Goal: Task Accomplishment & Management: Manage account settings

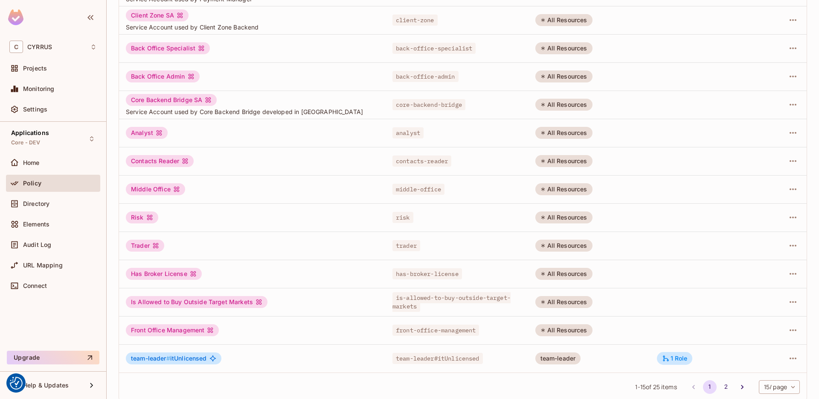
scroll to position [163, 0]
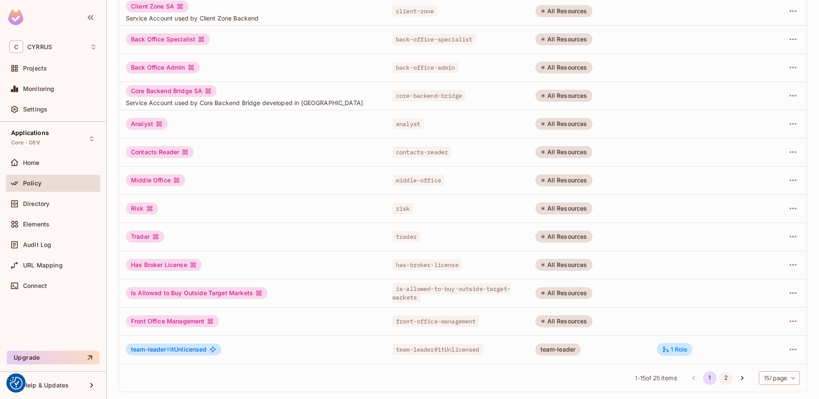
click at [720, 382] on button "2" at bounding box center [727, 378] width 14 height 14
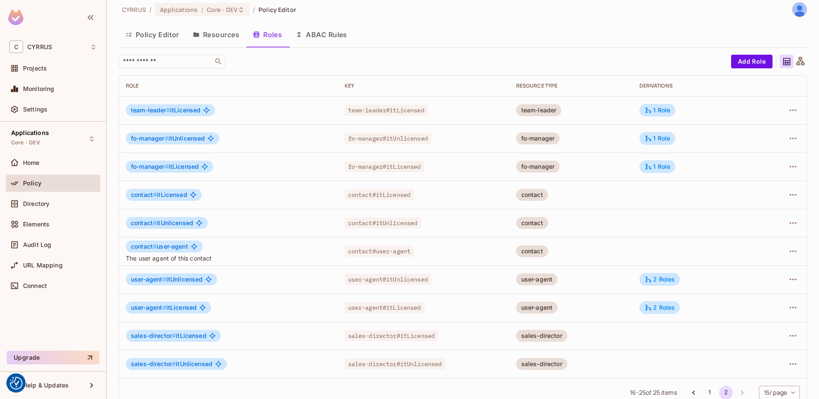
scroll to position [0, 0]
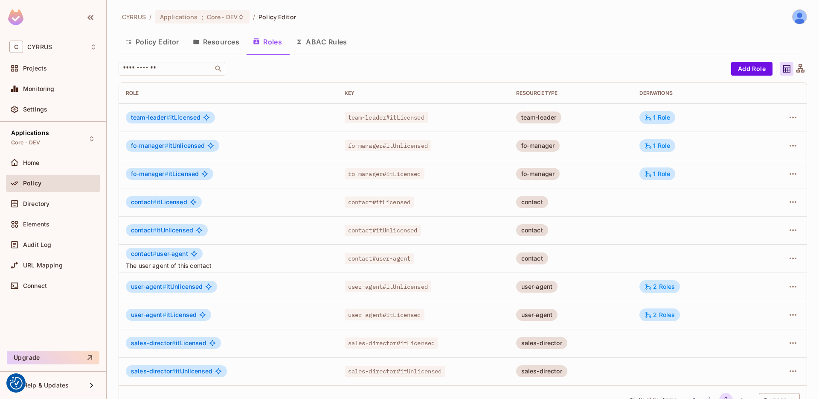
click at [220, 39] on button "Resources" at bounding box center [216, 41] width 60 height 21
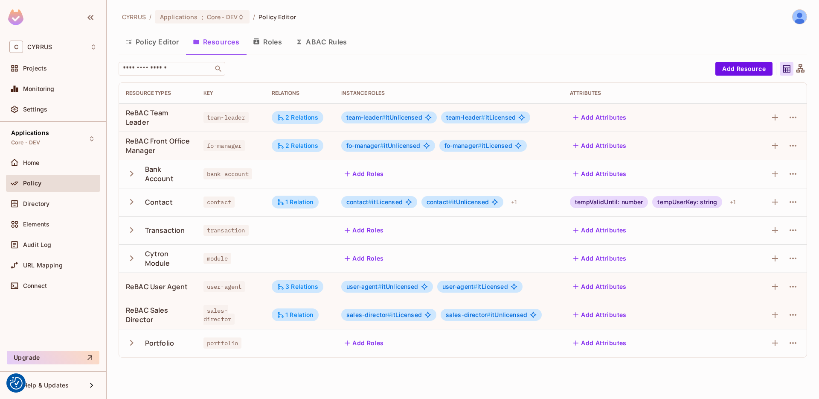
click at [312, 42] on button "ABAC Rules" at bounding box center [321, 41] width 65 height 21
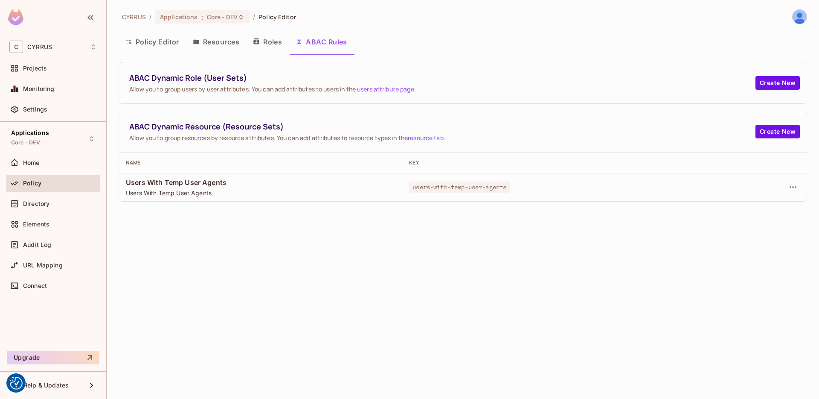
click at [219, 46] on button "Resources" at bounding box center [216, 41] width 60 height 21
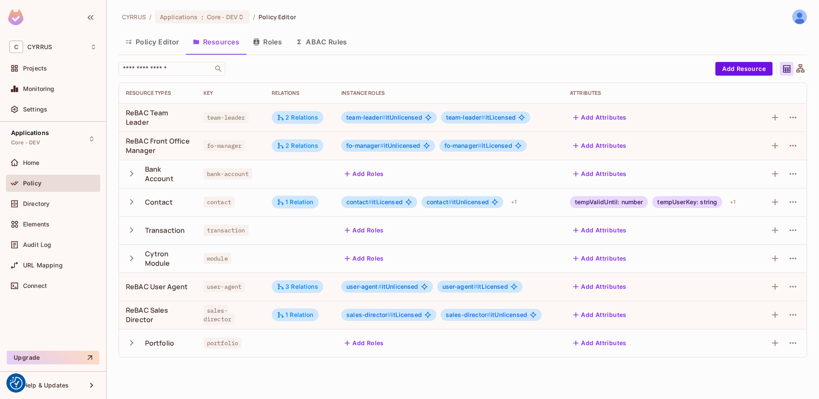
click at [157, 44] on button "Policy Editor" at bounding box center [152, 41] width 67 height 21
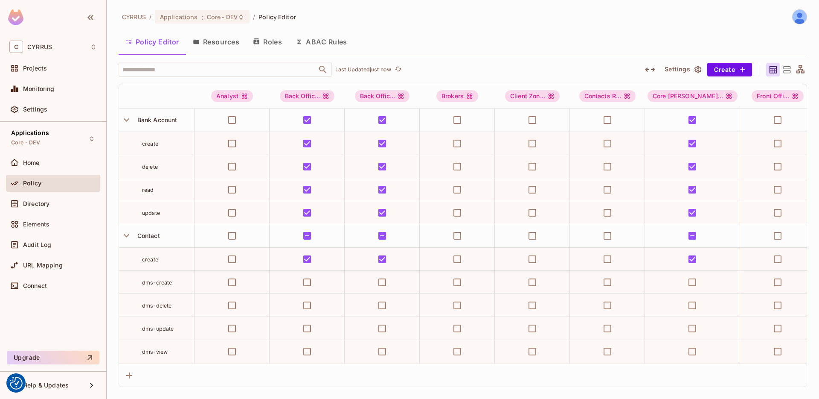
click at [232, 44] on button "Resources" at bounding box center [216, 41] width 60 height 21
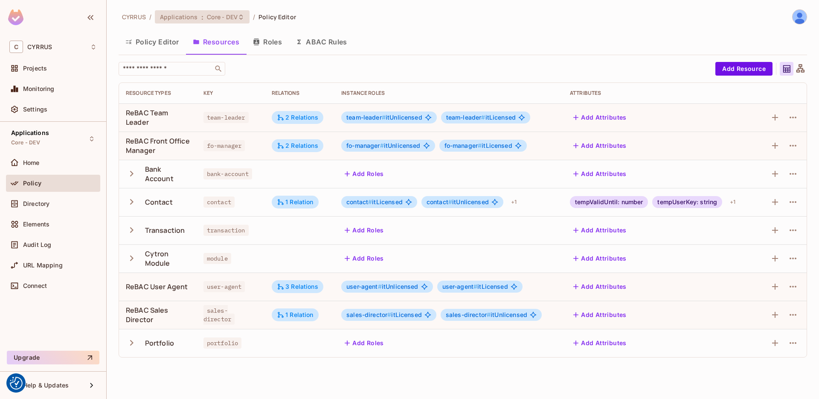
click at [229, 17] on span "Core - DEV" at bounding box center [222, 17] width 31 height 8
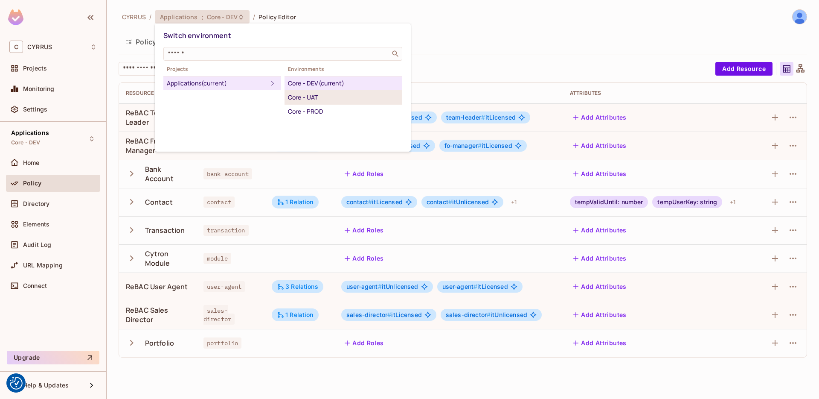
click at [304, 100] on div "Core - UAT" at bounding box center [343, 97] width 111 height 10
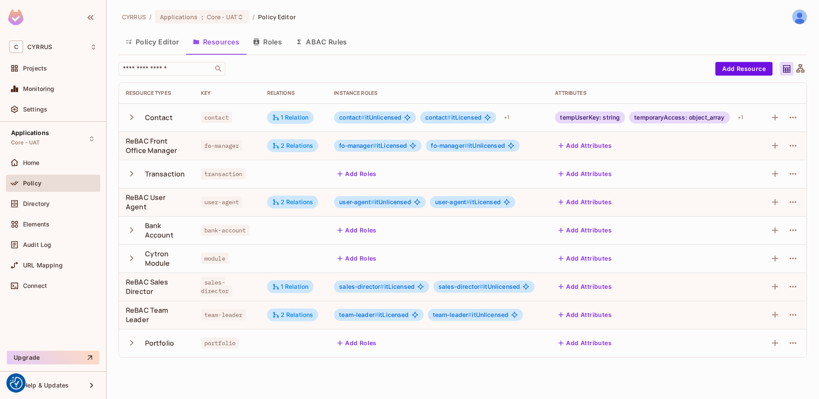
click at [263, 42] on button "Roles" at bounding box center [267, 41] width 43 height 21
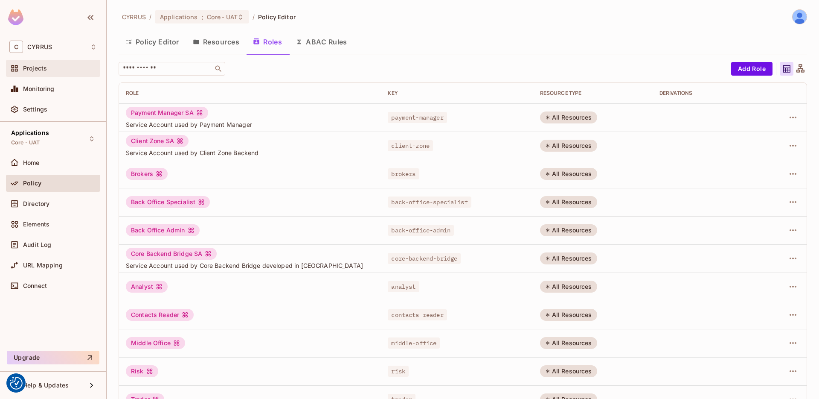
click at [47, 68] on div "Projects" at bounding box center [60, 68] width 74 height 7
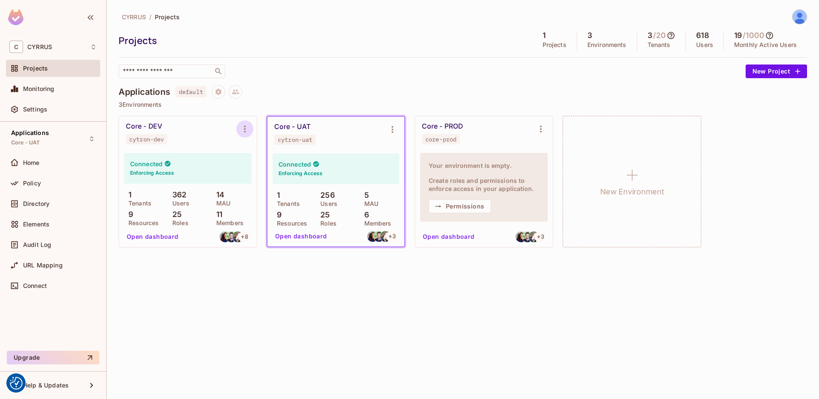
click at [245, 131] on icon "Environment settings" at bounding box center [245, 128] width 2 height 7
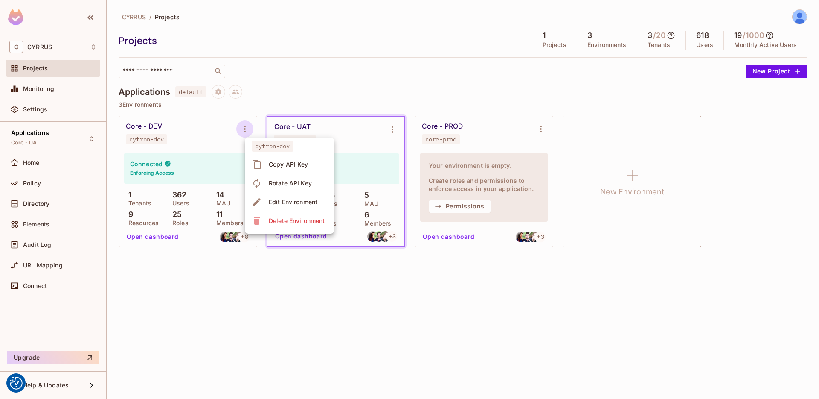
click at [268, 78] on div at bounding box center [409, 199] width 819 height 399
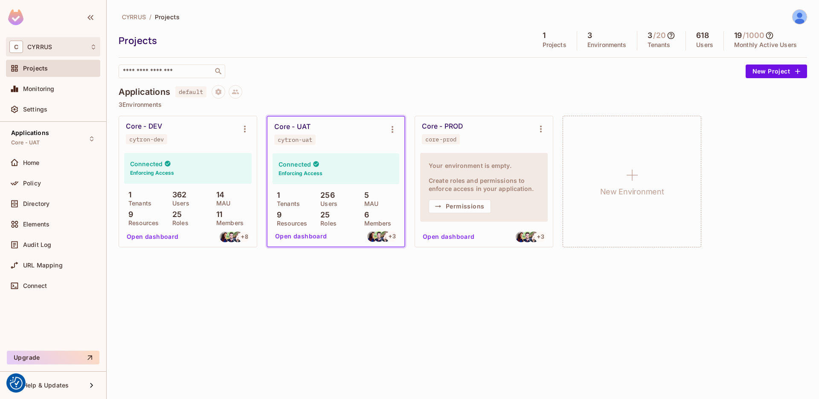
click at [44, 42] on div "C CYRRUS" at bounding box center [52, 47] width 87 height 12
click at [55, 75] on span "CYRRUS" at bounding box center [48, 72] width 60 height 8
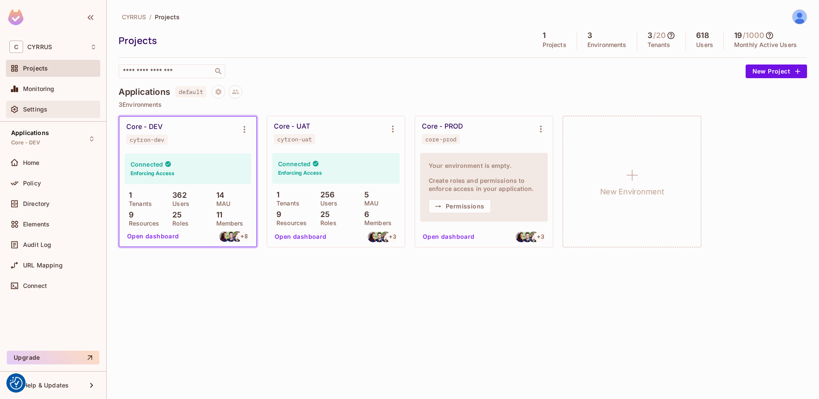
click at [44, 108] on span "Settings" at bounding box center [35, 109] width 24 height 7
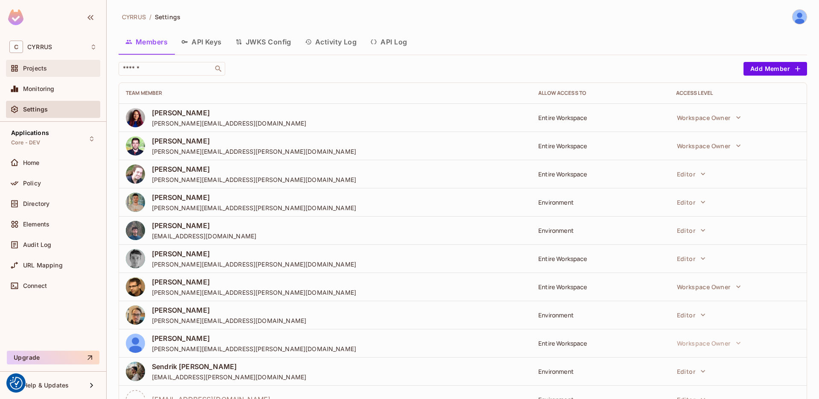
click at [18, 71] on icon at bounding box center [14, 68] width 9 height 9
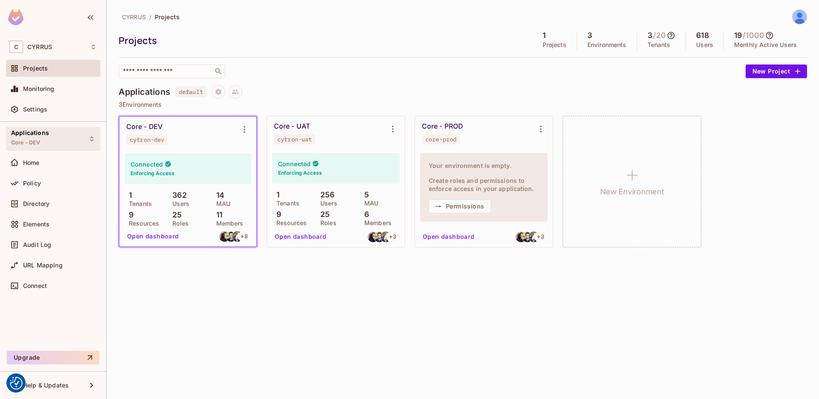
click at [40, 140] on div "Applications Core - DEV" at bounding box center [30, 138] width 38 height 18
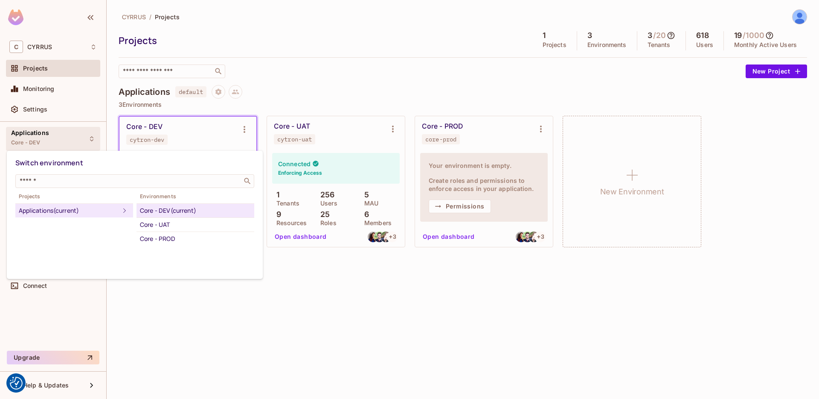
click at [146, 323] on div at bounding box center [409, 199] width 819 height 399
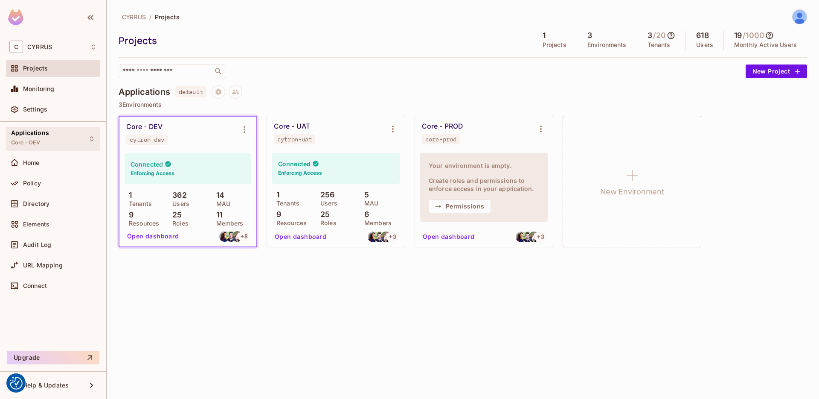
click at [32, 146] on div "Applications Core - DEV" at bounding box center [30, 138] width 38 height 18
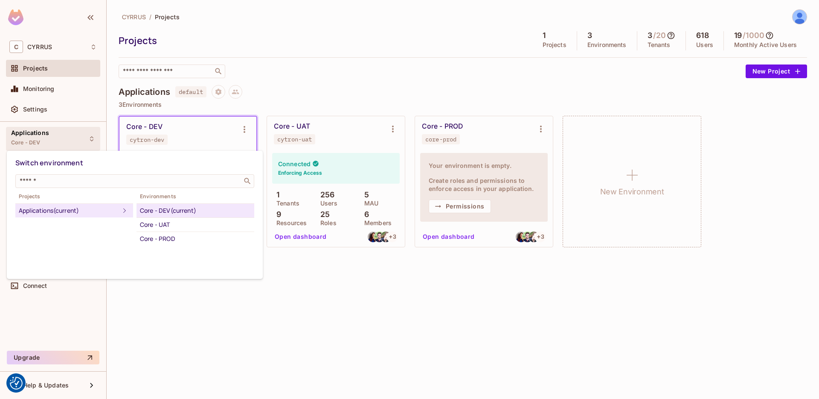
click at [368, 313] on div at bounding box center [409, 199] width 819 height 399
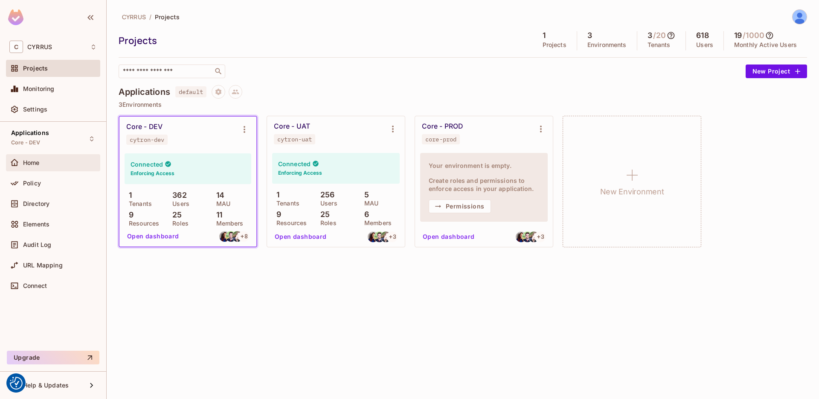
click at [39, 163] on span "Home" at bounding box center [31, 162] width 17 height 7
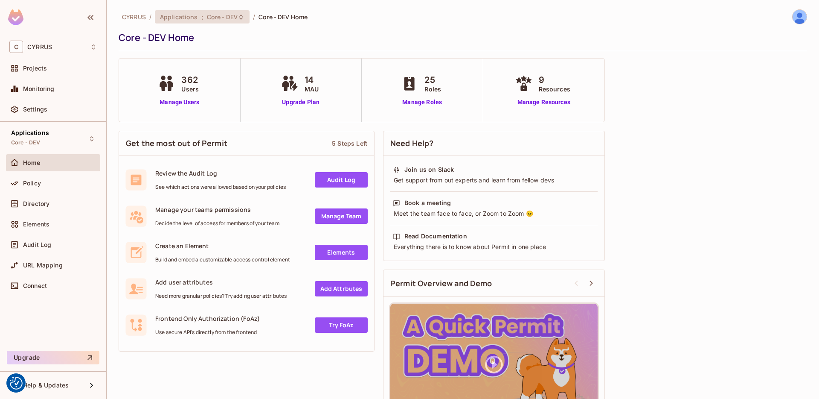
click at [203, 18] on div "Applications : Core - DEV" at bounding box center [197, 17] width 74 height 8
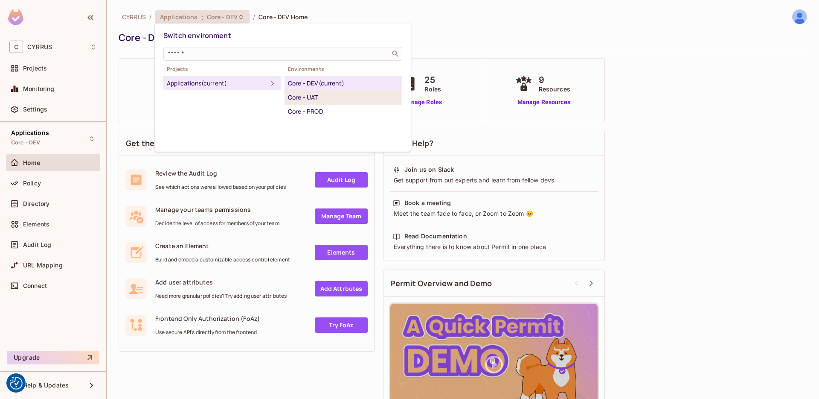
click at [324, 99] on div "Core - UAT" at bounding box center [343, 97] width 111 height 10
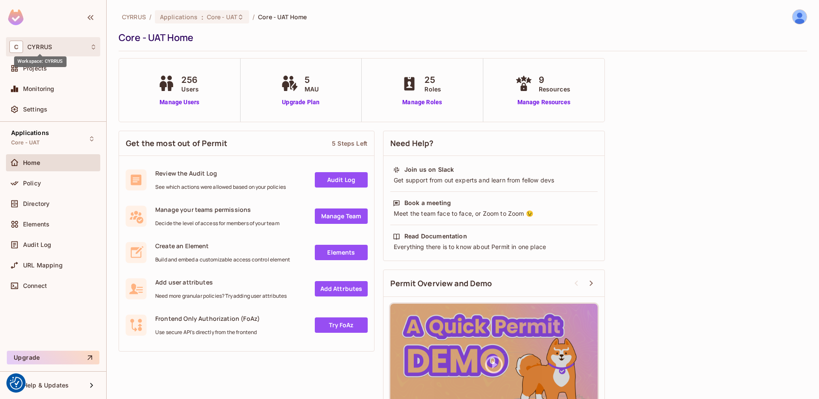
click at [34, 44] on span "CYRRUS" at bounding box center [39, 47] width 25 height 7
click at [38, 68] on span "CYRRUS" at bounding box center [48, 72] width 60 height 8
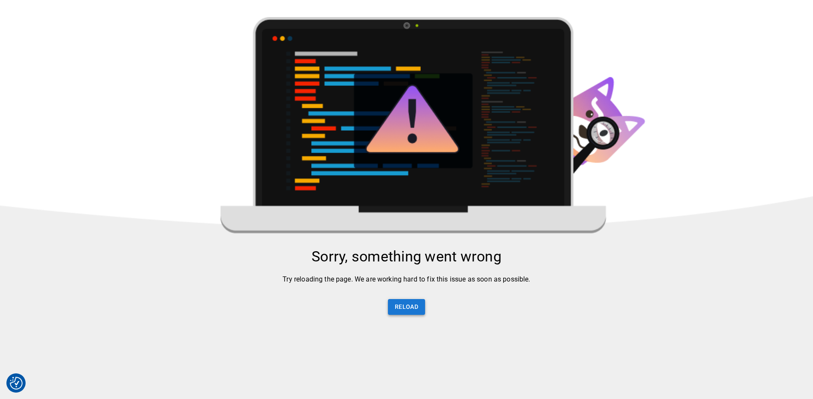
click at [405, 303] on button "Reload" at bounding box center [406, 307] width 37 height 16
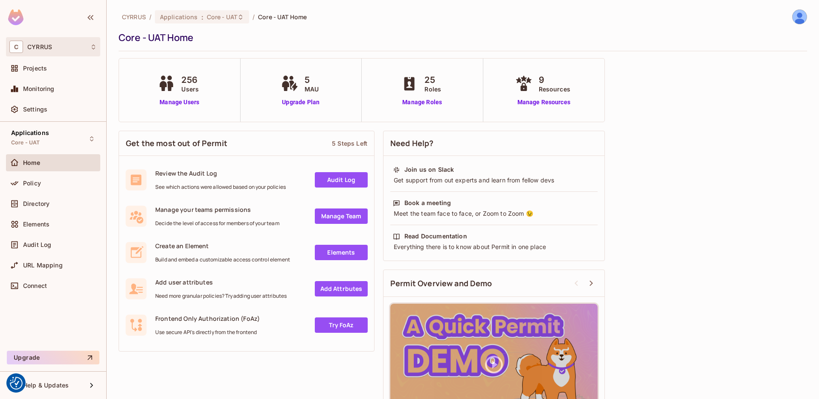
click at [41, 49] on span "CYRRUS" at bounding box center [39, 47] width 25 height 7
click at [48, 72] on span "CYRRUS" at bounding box center [48, 72] width 60 height 8
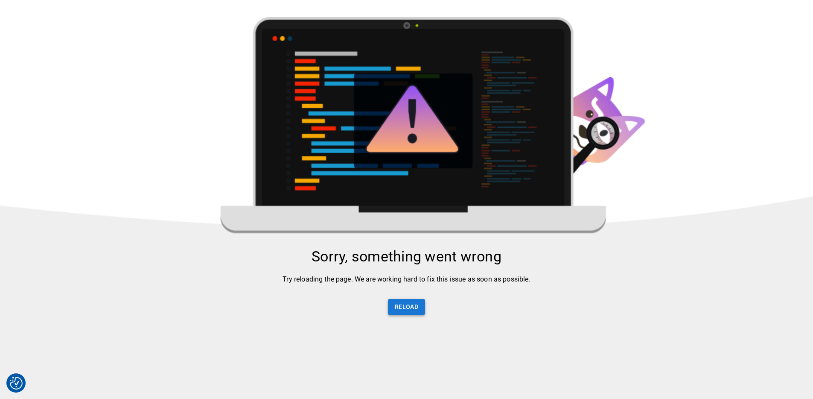
click at [412, 314] on button "Reload" at bounding box center [406, 307] width 37 height 16
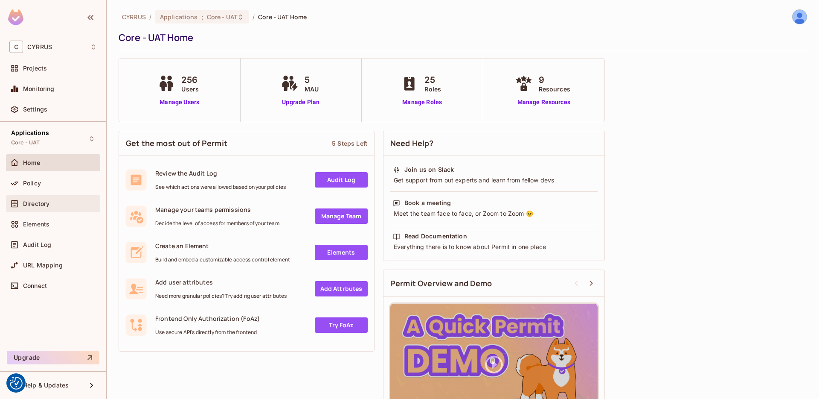
click at [31, 201] on span "Directory" at bounding box center [36, 203] width 26 height 7
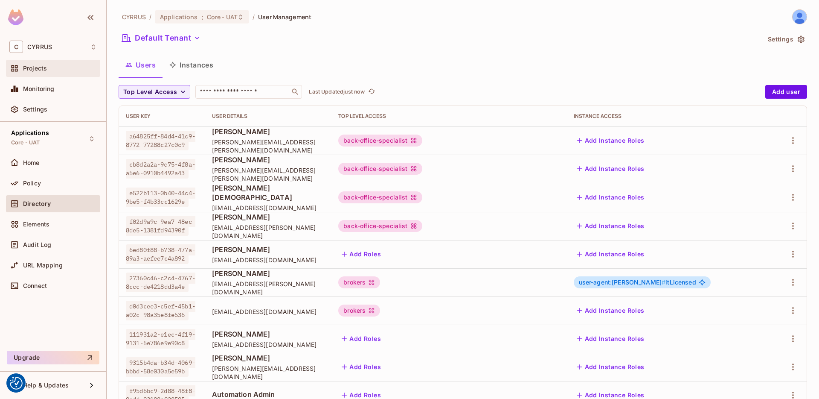
click at [31, 70] on span "Projects" at bounding box center [35, 68] width 24 height 7
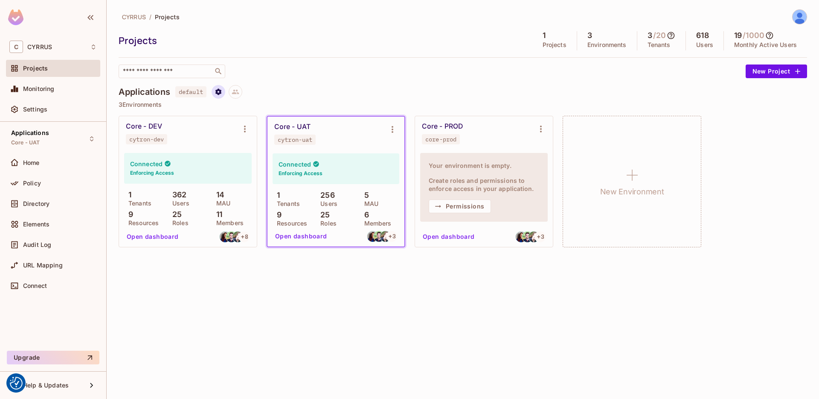
click at [216, 90] on icon "Project settings" at bounding box center [219, 92] width 8 height 8
click at [248, 104] on span "default" at bounding box center [242, 105] width 31 height 11
click at [296, 78] on div at bounding box center [409, 199] width 819 height 399
click at [238, 92] on icon at bounding box center [236, 92] width 8 height 8
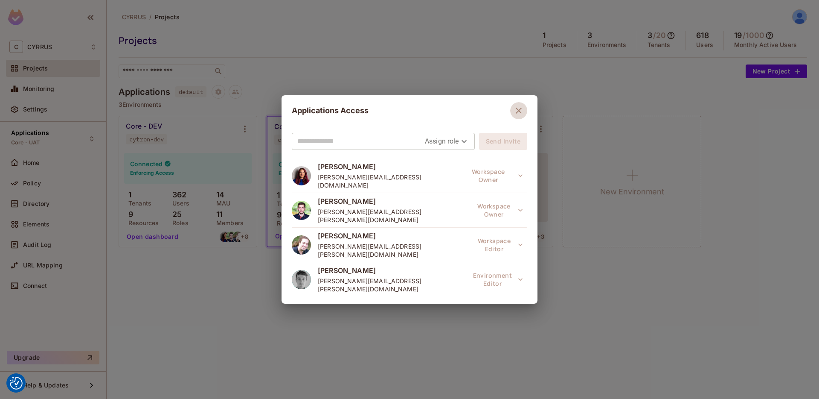
click at [516, 109] on icon "button" at bounding box center [519, 111] width 6 height 6
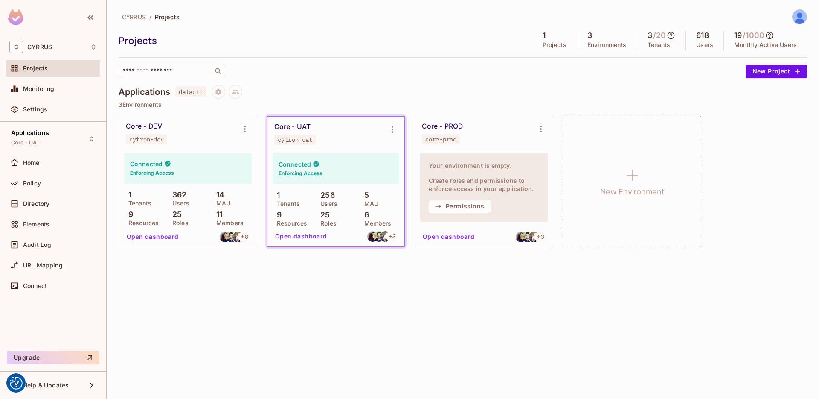
click at [801, 20] on img at bounding box center [800, 17] width 14 height 14
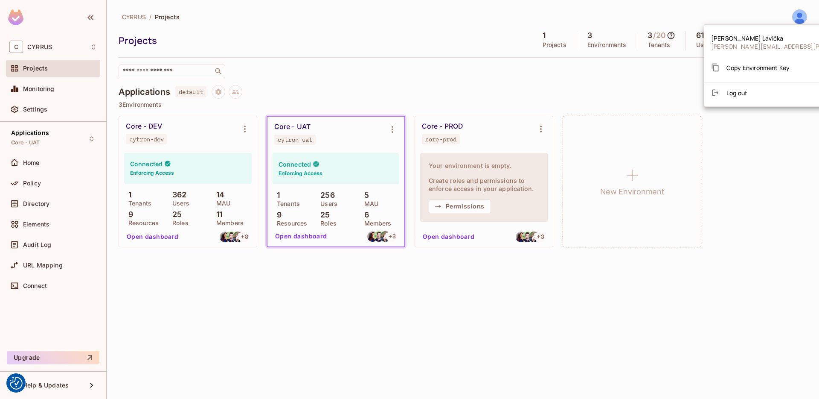
click at [435, 78] on div at bounding box center [409, 199] width 819 height 399
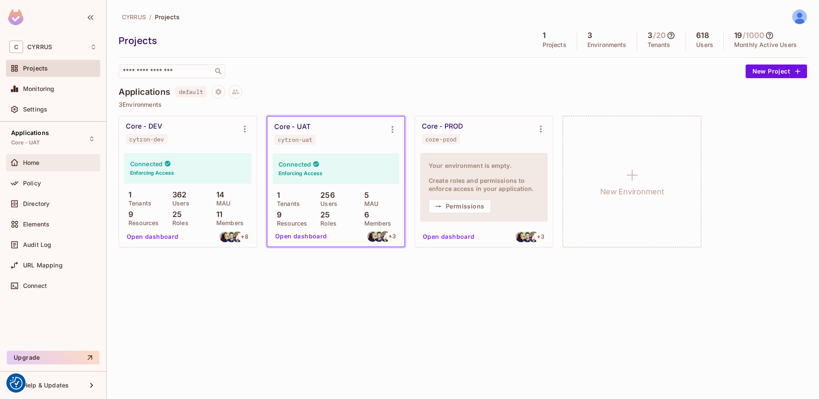
click at [37, 165] on span "Home" at bounding box center [31, 162] width 17 height 7
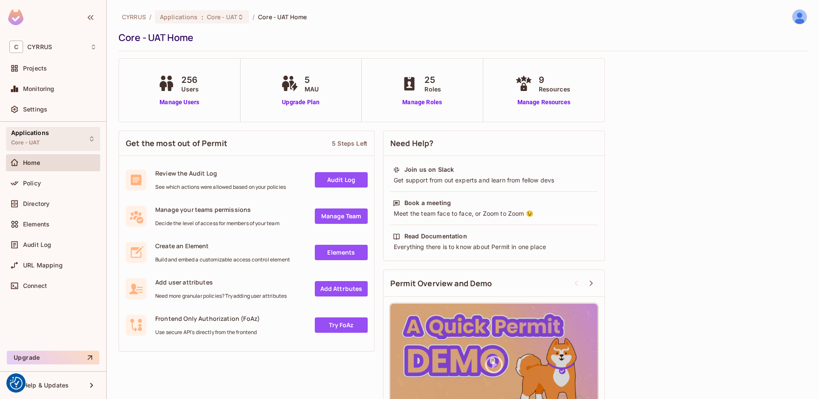
click at [40, 142] on span "Core - UAT" at bounding box center [25, 142] width 29 height 7
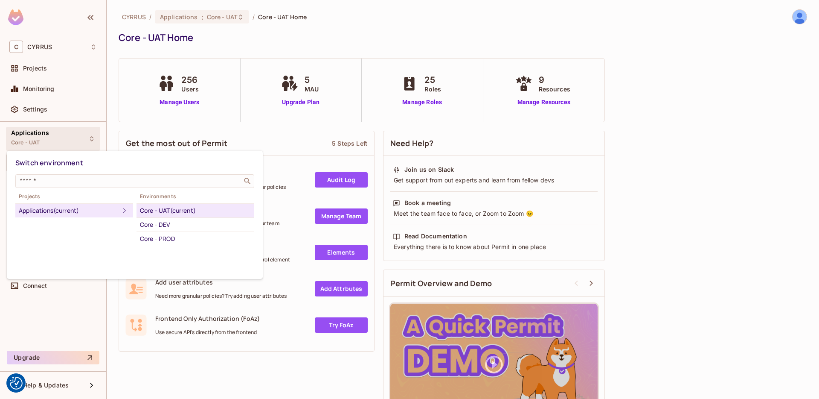
click at [104, 112] on div at bounding box center [409, 199] width 819 height 399
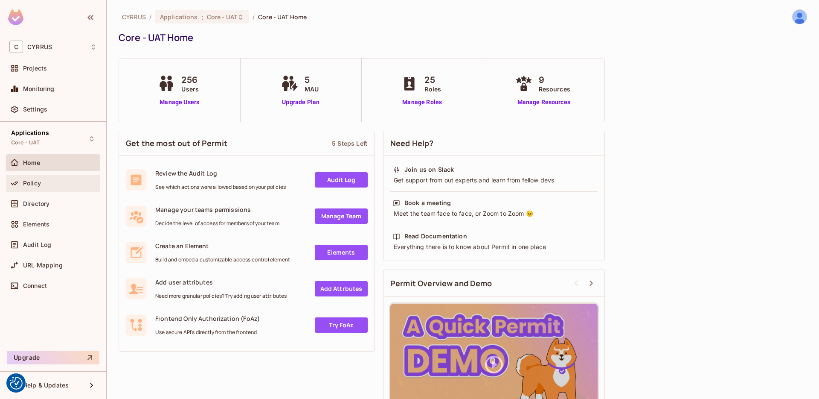
click at [47, 181] on div "Policy" at bounding box center [60, 183] width 74 height 7
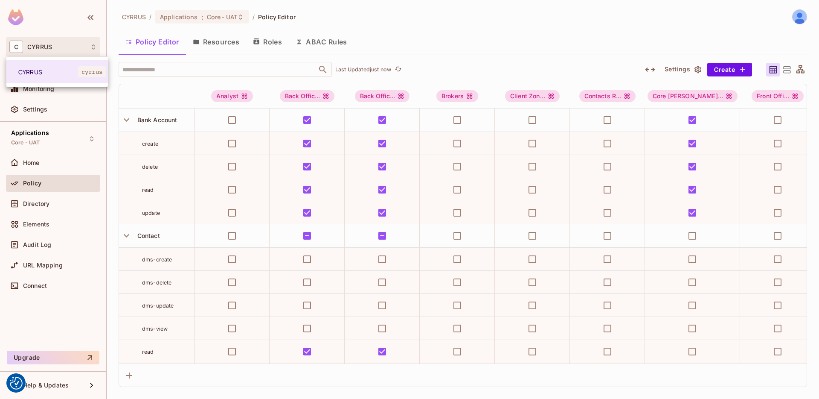
click at [189, 61] on div at bounding box center [409, 199] width 819 height 399
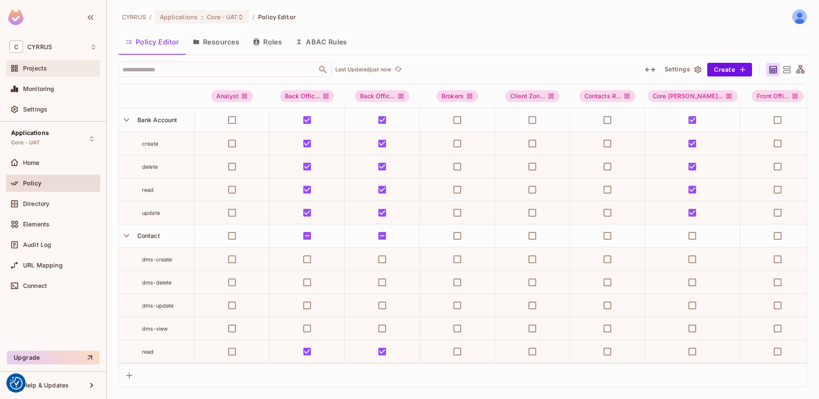
click at [50, 72] on div "Projects" at bounding box center [60, 68] width 74 height 7
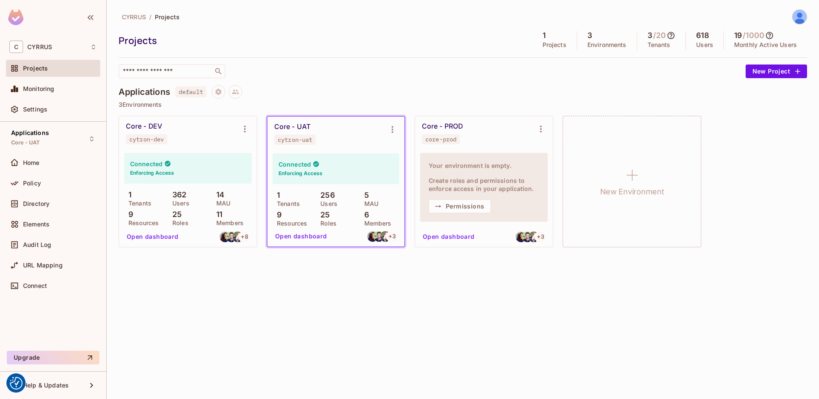
click at [188, 140] on div "Core - DEV cytron-dev" at bounding box center [181, 133] width 111 height 22
click at [53, 105] on div "Settings" at bounding box center [52, 109] width 87 height 10
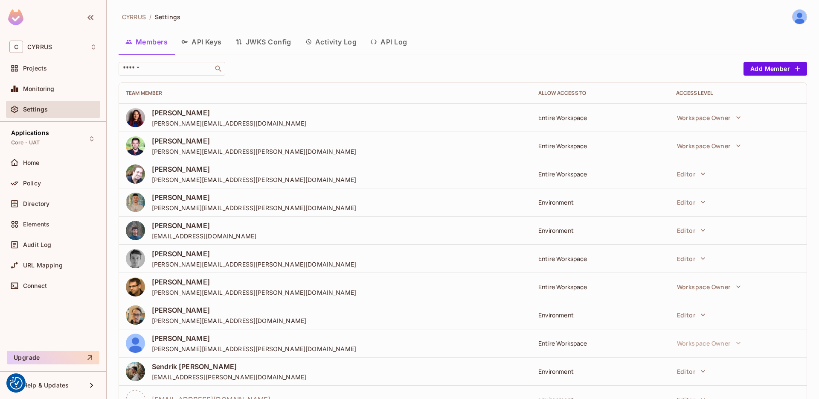
click at [219, 45] on button "API Keys" at bounding box center [202, 41] width 54 height 21
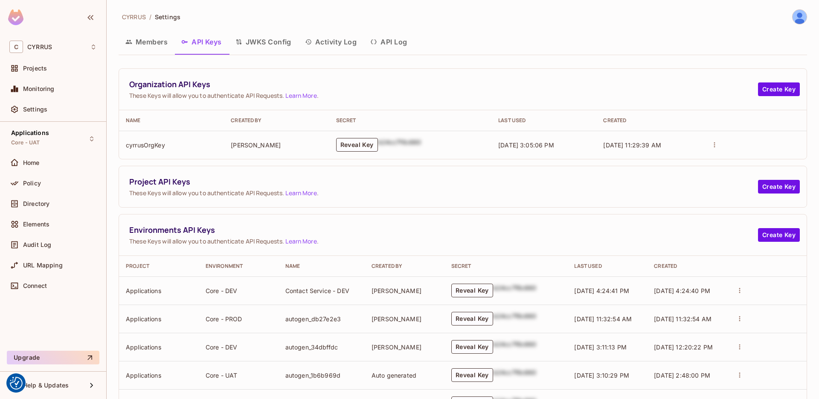
scroll to position [38, 0]
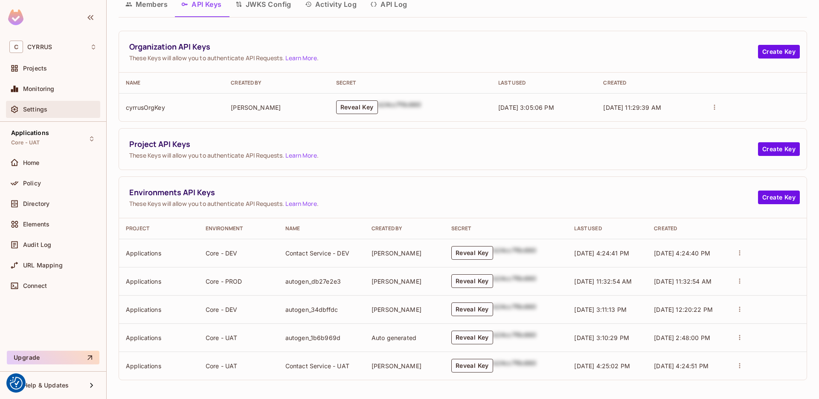
click at [35, 105] on div "Settings" at bounding box center [52, 109] width 87 height 10
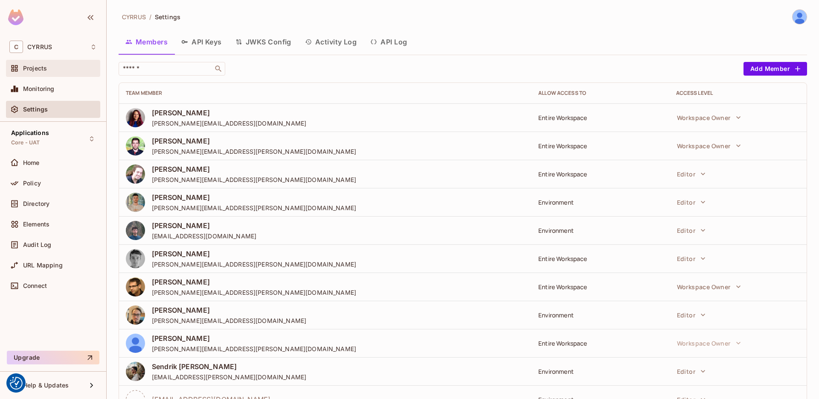
click at [34, 73] on div "Projects" at bounding box center [52, 68] width 87 height 10
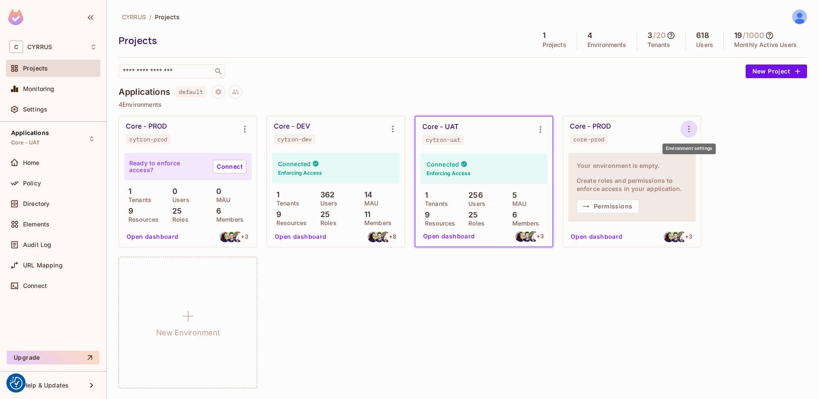
click at [684, 125] on icon "Environment settings" at bounding box center [689, 129] width 10 height 10
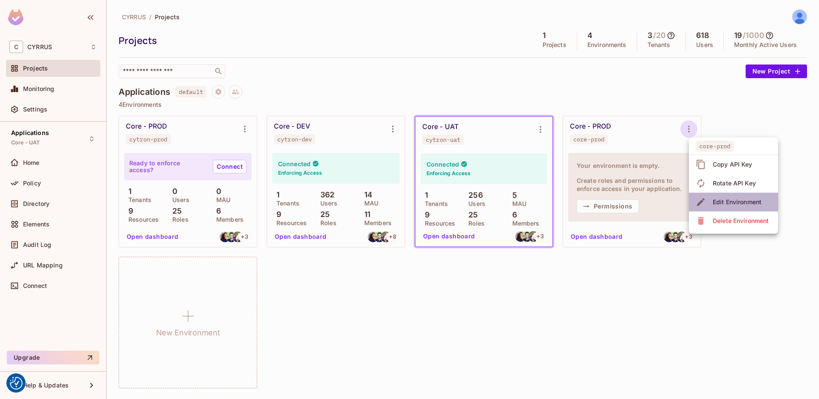
click at [725, 204] on div "Edit Environment" at bounding box center [737, 202] width 49 height 9
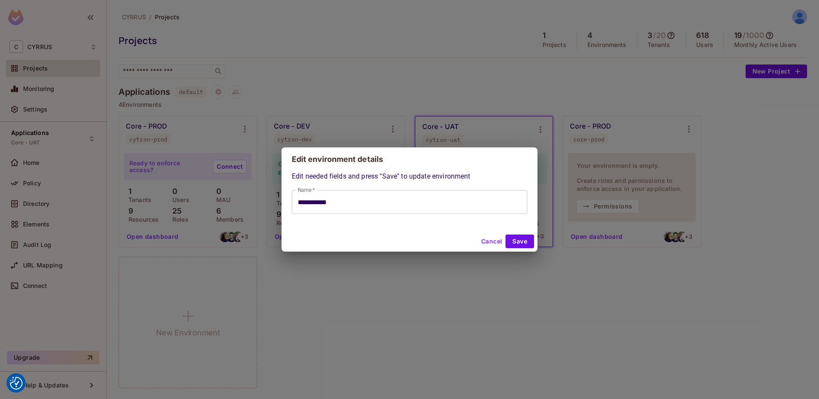
type input "**********"
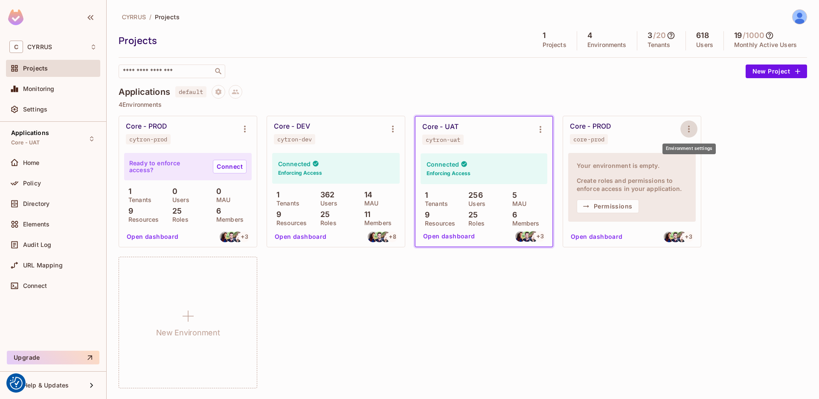
click at [658, 96] on div "Applications default" at bounding box center [463, 92] width 689 height 14
click at [185, 137] on div "Core - PROD cytron-prod" at bounding box center [181, 133] width 111 height 22
click at [245, 125] on icon "Environment settings" at bounding box center [245, 129] width 10 height 10
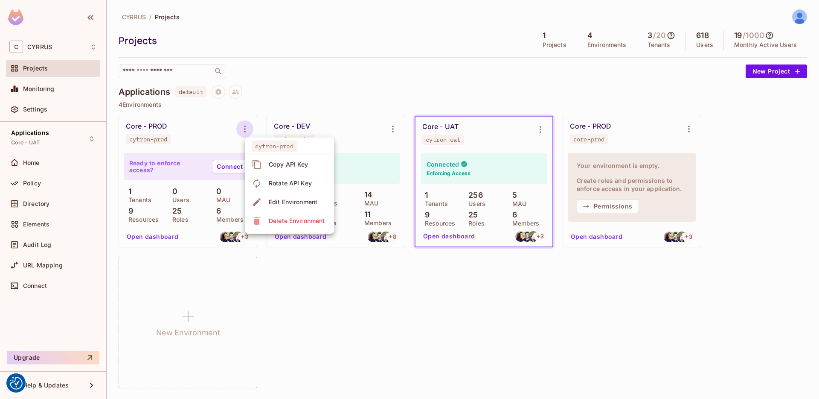
click at [286, 203] on div "Edit Environment" at bounding box center [293, 202] width 49 height 9
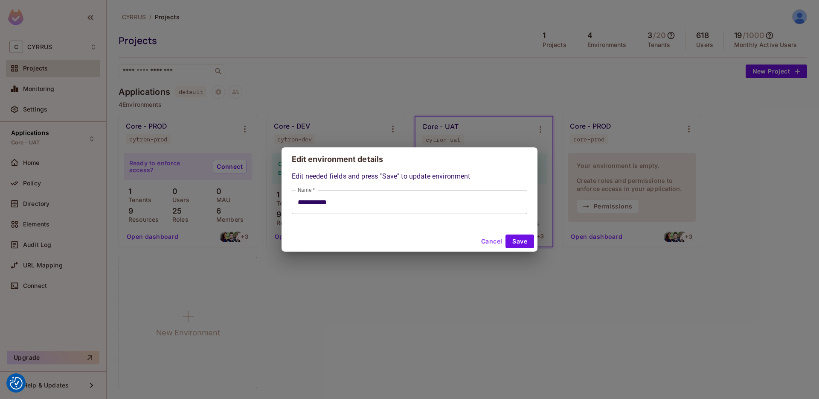
click at [487, 240] on button "Cancel" at bounding box center [492, 241] width 28 height 14
type input "**********"
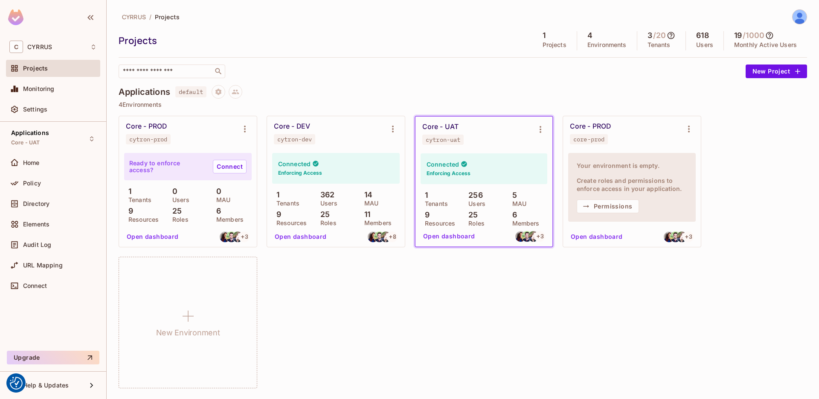
click at [188, 132] on div "Core - PROD cytron-prod" at bounding box center [181, 133] width 111 height 22
drag, startPoint x: 652, startPoint y: 135, endPoint x: 657, endPoint y: 134, distance: 5.3
click at [653, 134] on div "Core - PROD core-prod" at bounding box center [625, 133] width 111 height 22
click at [688, 131] on icon "Environment settings" at bounding box center [689, 129] width 10 height 10
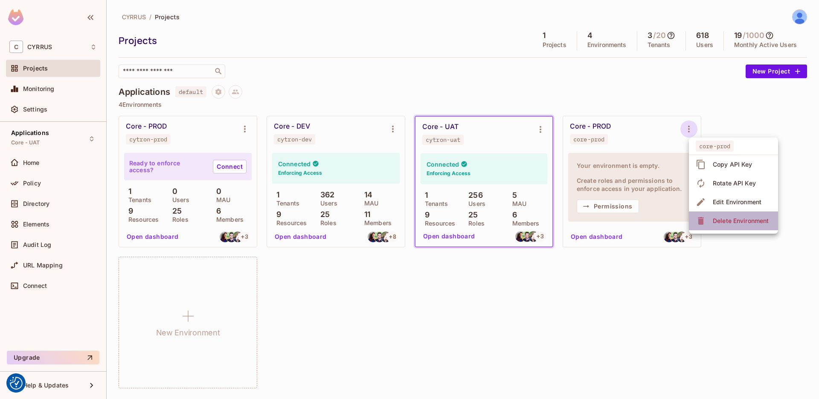
click at [720, 222] on div "Delete Environment" at bounding box center [741, 220] width 56 height 9
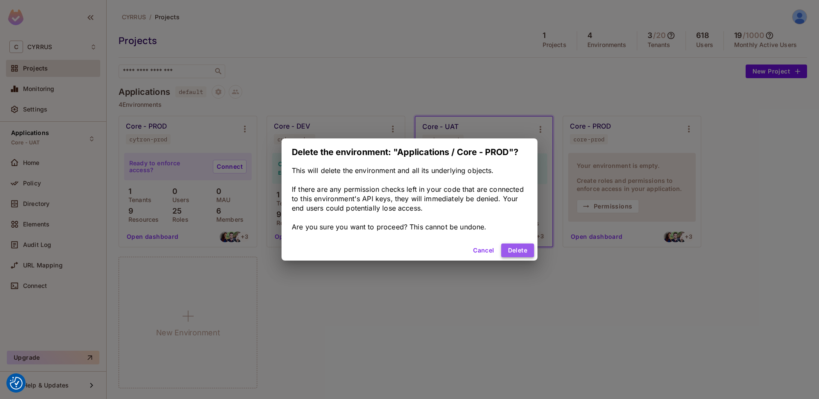
click at [521, 251] on button "Delete" at bounding box center [517, 250] width 33 height 14
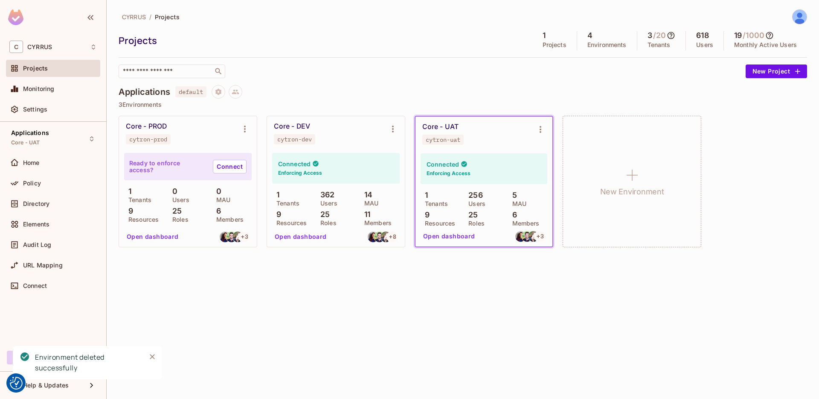
click at [491, 281] on div "CYRRUS / Projects Projects 1 Projects 4 Environments 3 / 20 Tenants 618 Users 1…" at bounding box center [463, 199] width 713 height 399
click at [71, 139] on div "Applications Core - UAT" at bounding box center [53, 138] width 94 height 23
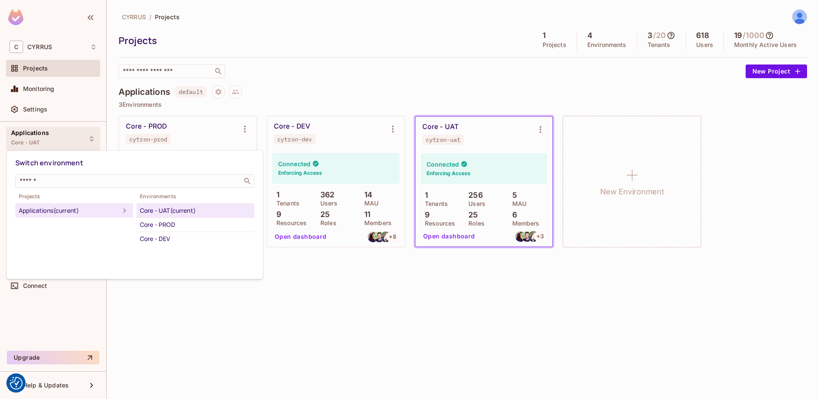
click at [398, 294] on div at bounding box center [409, 199] width 819 height 399
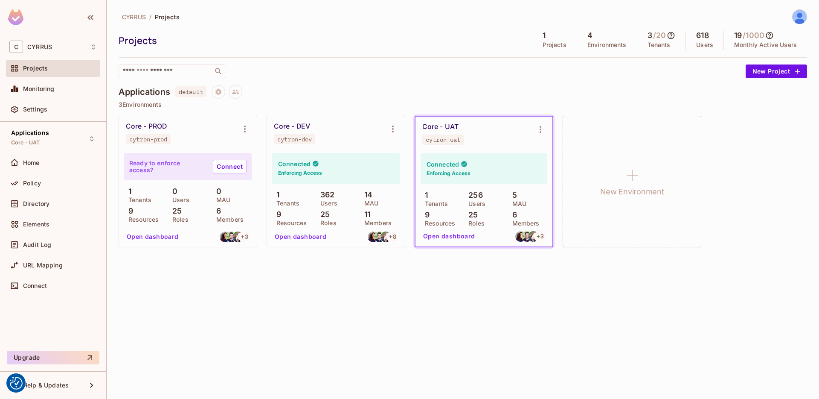
click at [194, 132] on div "Core - PROD cytron-prod" at bounding box center [181, 133] width 111 height 22
click at [148, 236] on button "Open dashboard" at bounding box center [152, 237] width 59 height 14
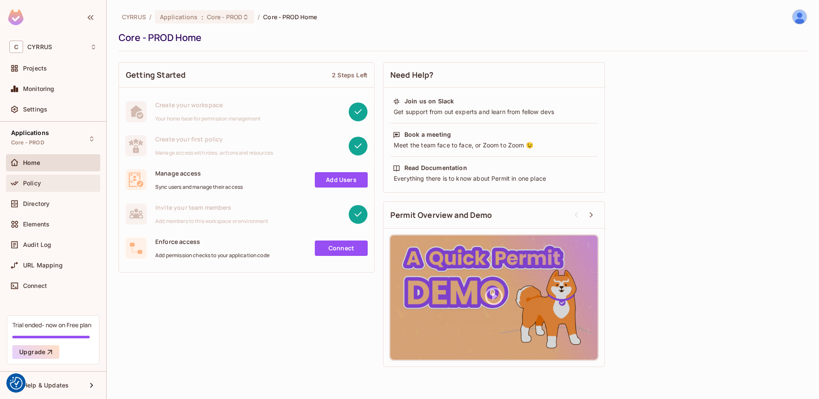
click at [37, 186] on span "Policy" at bounding box center [32, 183] width 18 height 7
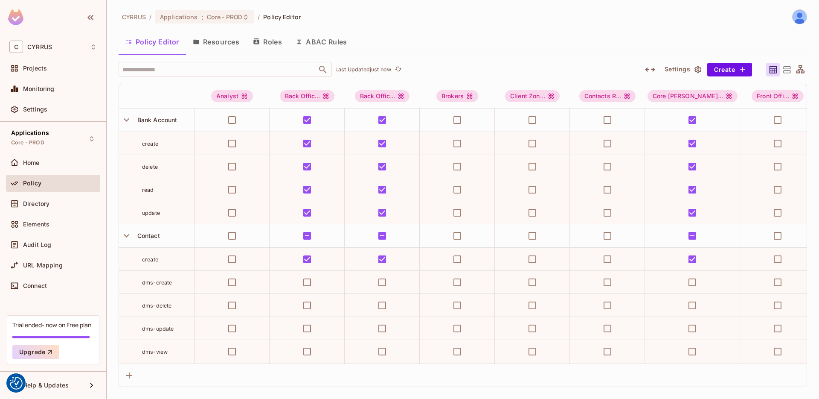
click at [207, 41] on button "Resources" at bounding box center [216, 41] width 60 height 21
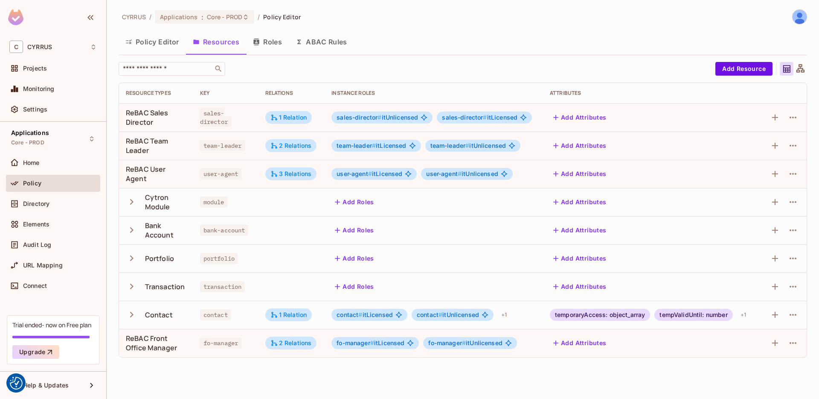
click at [273, 42] on button "Roles" at bounding box center [267, 41] width 43 height 21
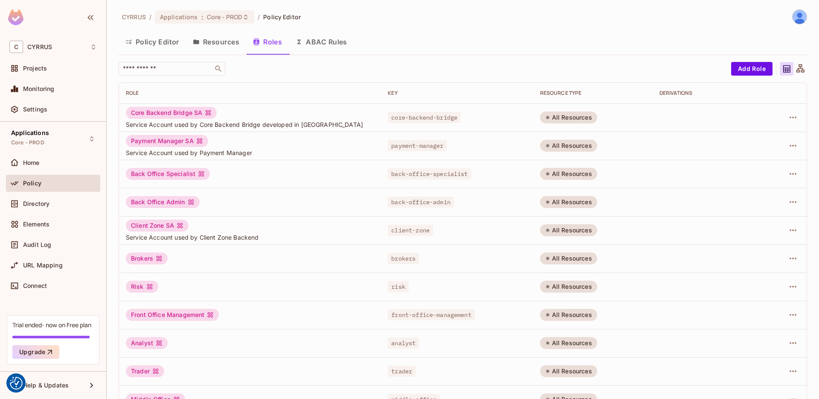
click at [322, 41] on button "ABAC Rules" at bounding box center [321, 41] width 65 height 21
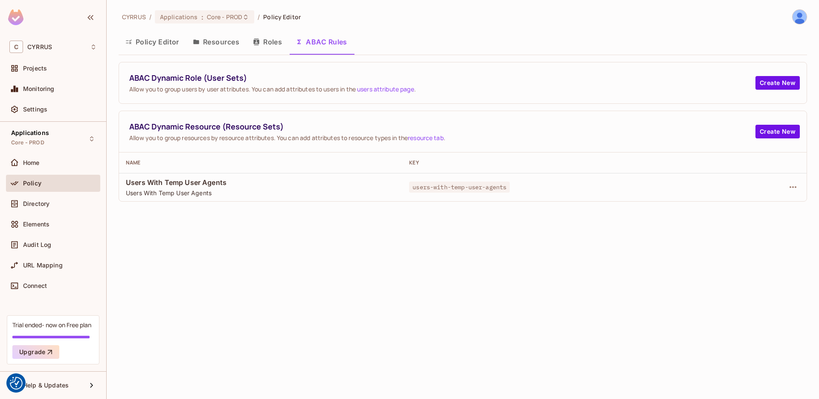
click at [146, 43] on button "Policy Editor" at bounding box center [152, 41] width 67 height 21
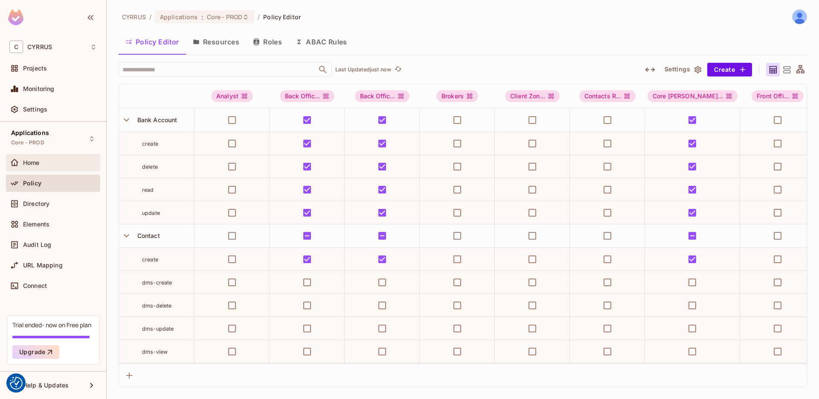
click at [43, 162] on div "Home" at bounding box center [60, 162] width 74 height 7
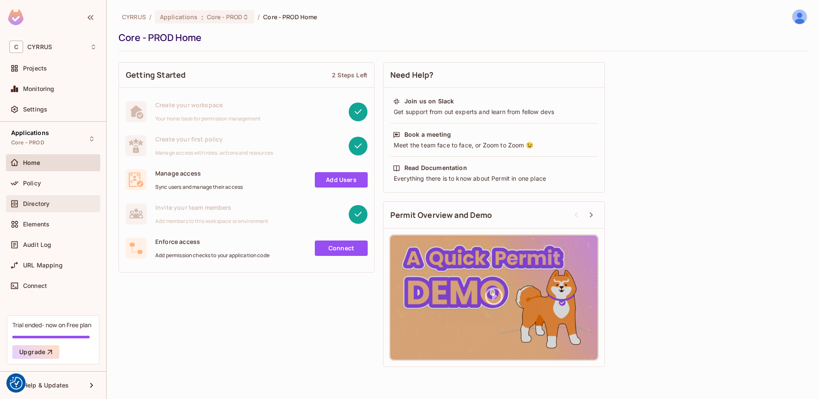
click at [42, 204] on span "Directory" at bounding box center [36, 203] width 26 height 7
